Goal: Information Seeking & Learning: Learn about a topic

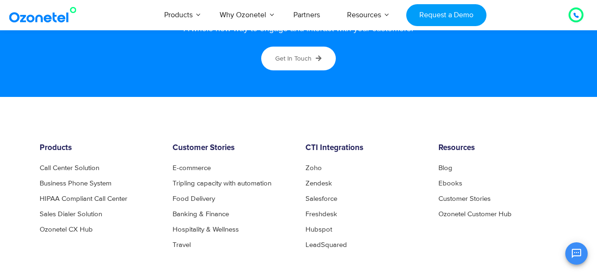
scroll to position [5084, 0]
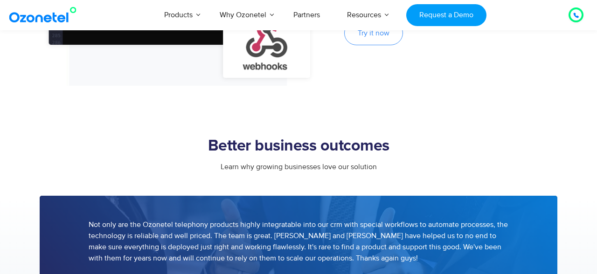
scroll to position [1484, 0]
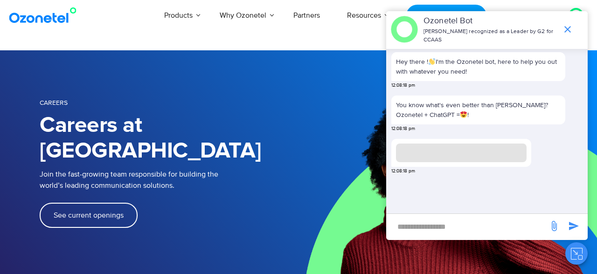
click at [92, 212] on span "See current openings" at bounding box center [89, 215] width 70 height 7
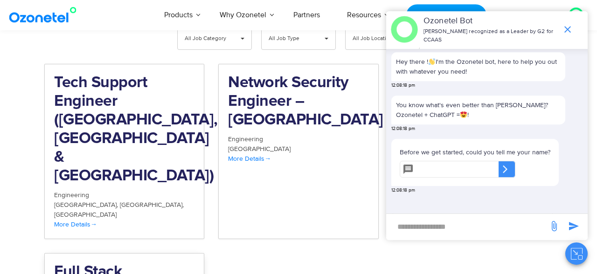
scroll to position [994, 0]
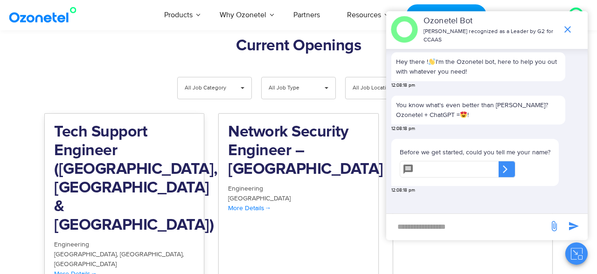
click at [102, 139] on h2 "Tech Support Engineer ([GEOGRAPHIC_DATA], [GEOGRAPHIC_DATA] & [GEOGRAPHIC_DATA])" at bounding box center [124, 179] width 140 height 112
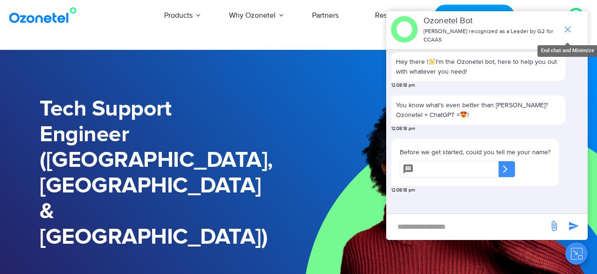
click at [569, 30] on icon "end chat or minimize" at bounding box center [567, 29] width 7 height 7
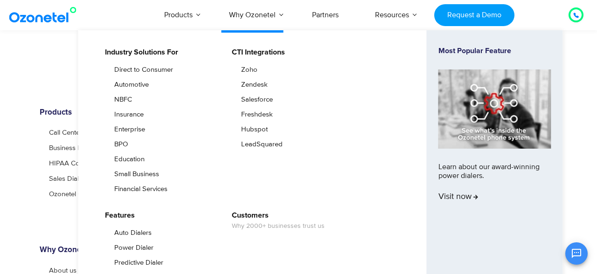
scroll to position [429, 0]
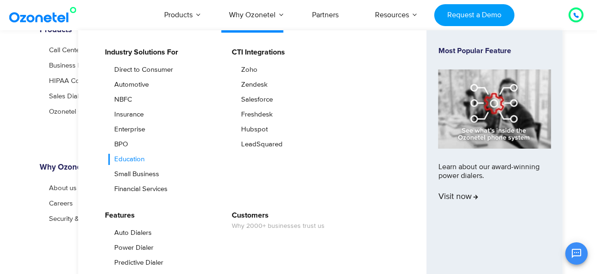
click at [127, 156] on link "Education" at bounding box center [127, 159] width 38 height 11
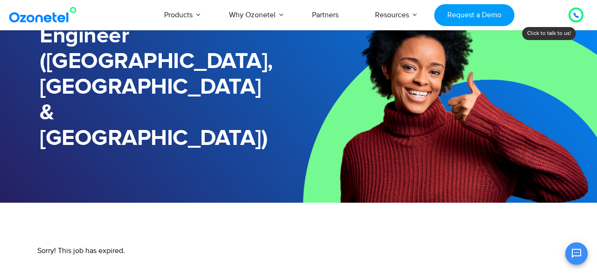
scroll to position [127, 0]
